Goal: Communication & Community: Share content

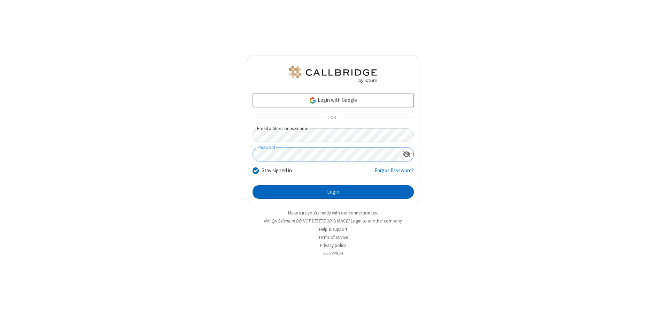
click at [333, 192] on button "Login" at bounding box center [333, 192] width 161 height 14
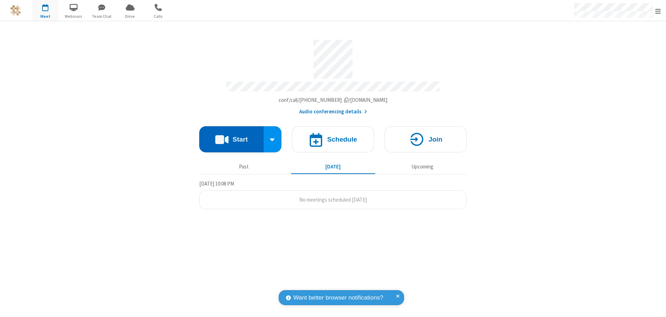
click at [231, 137] on button "Start" at bounding box center [231, 139] width 64 height 26
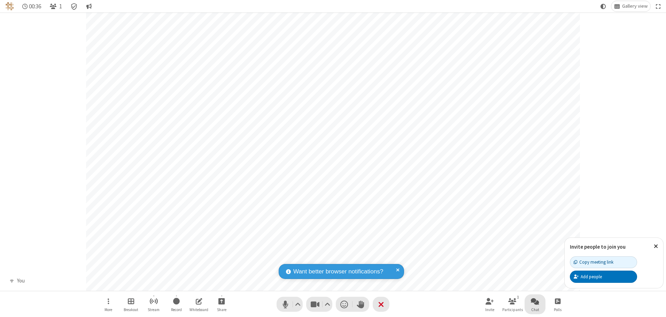
click at [535, 301] on span "Open chat" at bounding box center [535, 301] width 8 height 9
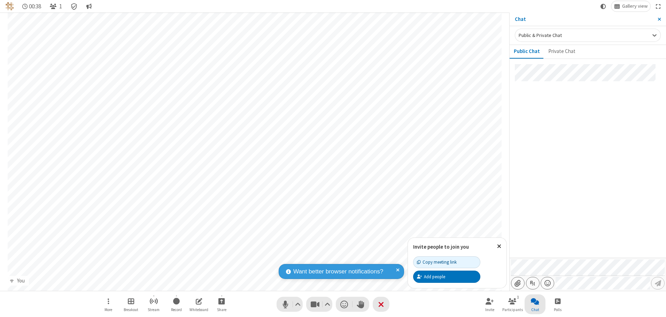
type input "C:\fakepath\doc_test.docx"
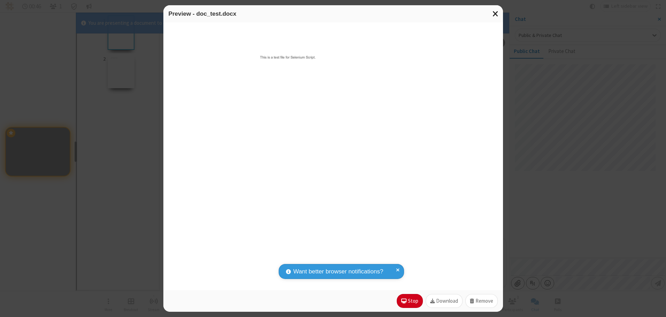
click at [495, 14] on span "Close modal" at bounding box center [496, 13] width 6 height 9
